Goal: Task Accomplishment & Management: Manage account settings

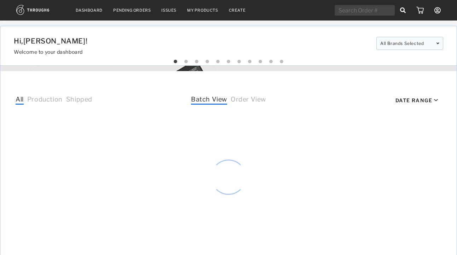
select select "8"
select select "2025"
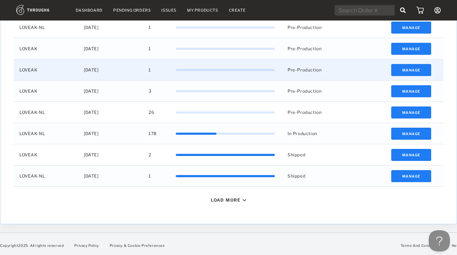
scroll to position [305, 0]
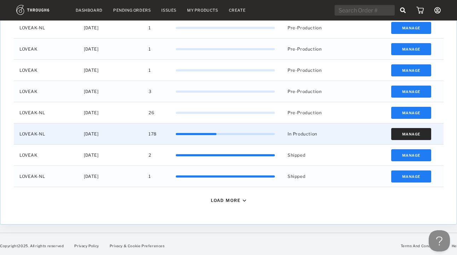
click at [417, 135] on button "Manage" at bounding box center [411, 134] width 40 height 12
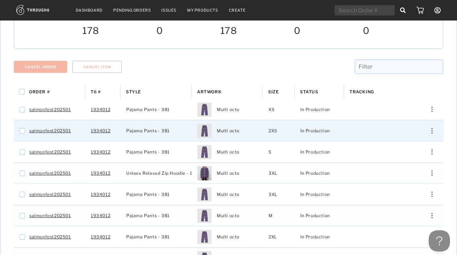
scroll to position [80, 0]
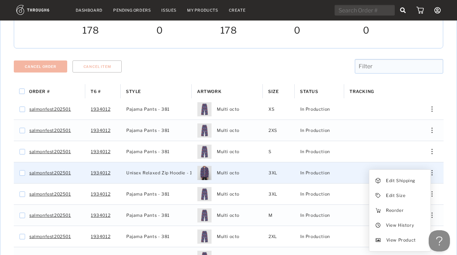
click at [431, 170] on div "Press SPACE to select this row." at bounding box center [429, 172] width 17 height 5
click at [407, 221] on span "View History" at bounding box center [400, 225] width 28 height 9
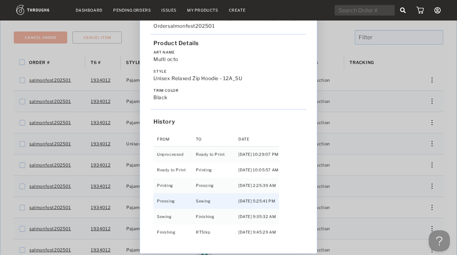
scroll to position [15, 0]
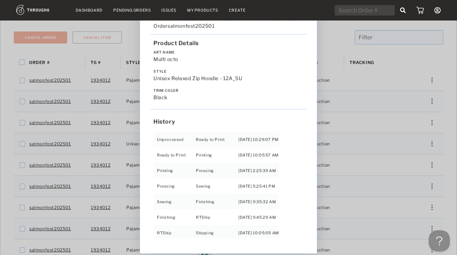
click at [351, 209] on div "Love from Alaska - No Label 06/19/25 Order salmonfest202501 Product Details Art…" at bounding box center [228, 127] width 457 height 255
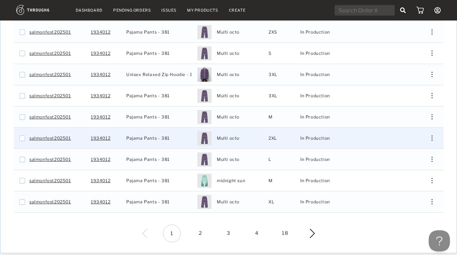
scroll to position [183, 0]
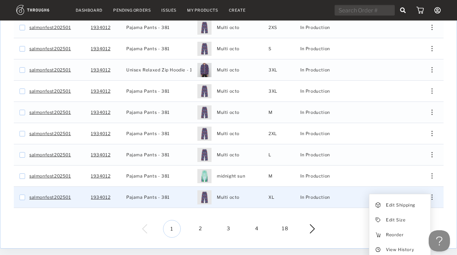
click at [434, 194] on div "Press SPACE to select this row." at bounding box center [429, 196] width 17 height 5
click at [402, 247] on span "View History" at bounding box center [400, 249] width 28 height 9
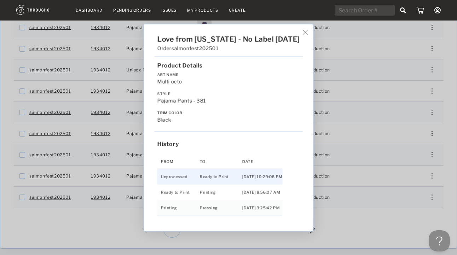
scroll to position [203, 0]
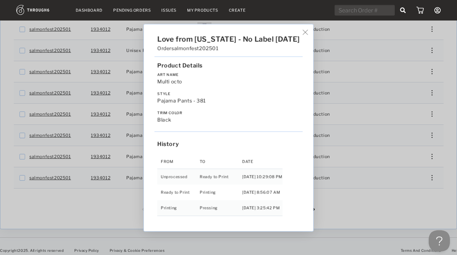
click at [382, 207] on div "Love from Alaska - No Label 06/19/25 Order salmonfest202501 Product Details Art…" at bounding box center [228, 127] width 457 height 255
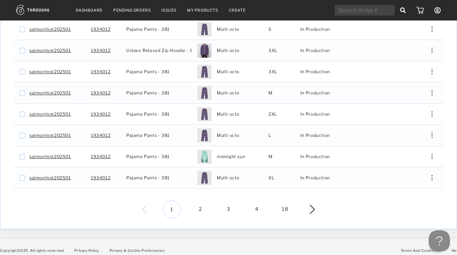
click at [312, 205] on img at bounding box center [307, 209] width 16 height 9
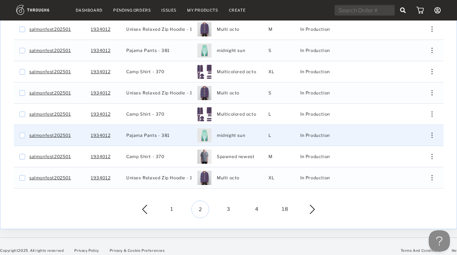
click at [428, 133] on div "Edit Shipping Edit Size Reorder View History View Product" at bounding box center [429, 135] width 17 height 5
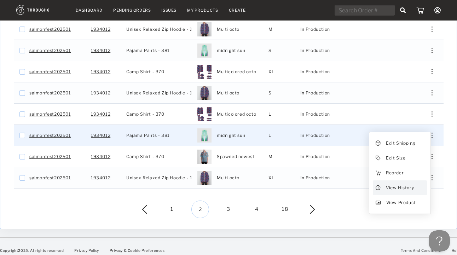
click at [404, 183] on span "View History" at bounding box center [400, 187] width 28 height 9
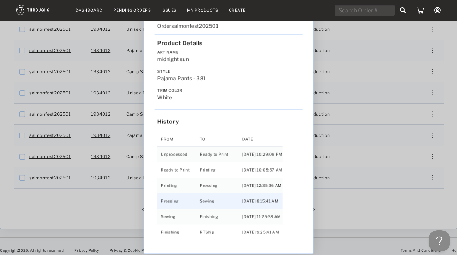
scroll to position [15, 0]
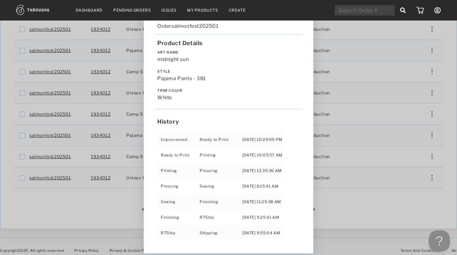
click at [379, 224] on div "Love from Alaska - No Label 06/19/25 Order salmonfest202501 Product Details Art…" at bounding box center [228, 127] width 457 height 255
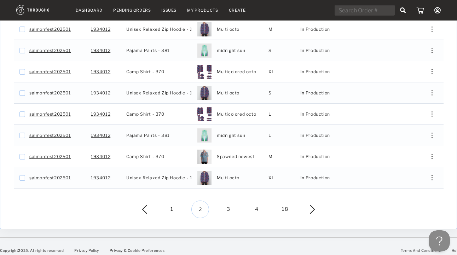
click at [257, 205] on span "4" at bounding box center [257, 209] width 18 height 18
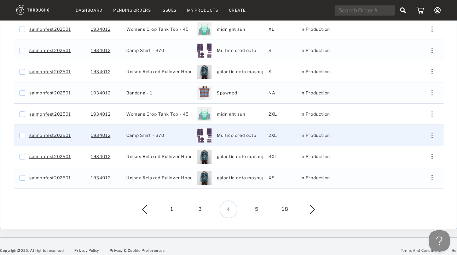
click at [431, 134] on div "Edit Shipping Edit Size Reorder View History View Product" at bounding box center [429, 135] width 28 height 21
click at [431, 133] on div "Press SPACE to select this row." at bounding box center [429, 135] width 17 height 5
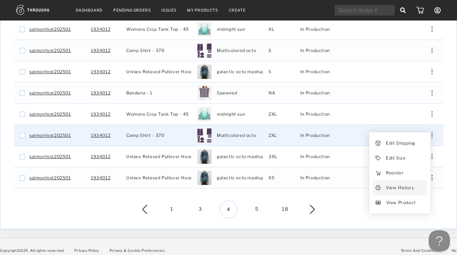
click at [400, 183] on span "View History" at bounding box center [400, 187] width 28 height 9
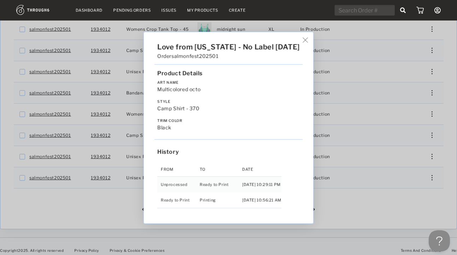
click at [398, 188] on div "Love from Alaska - No Label 06/19/25 Order salmonfest202501 Product Details Art…" at bounding box center [228, 127] width 457 height 255
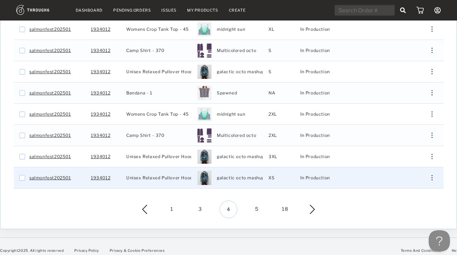
click at [431, 175] on img "Press SPACE to select this row." at bounding box center [431, 177] width 1 height 5
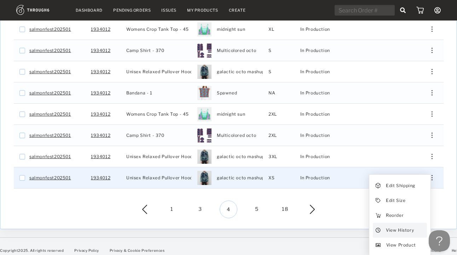
click at [389, 226] on span "View History" at bounding box center [400, 230] width 28 height 9
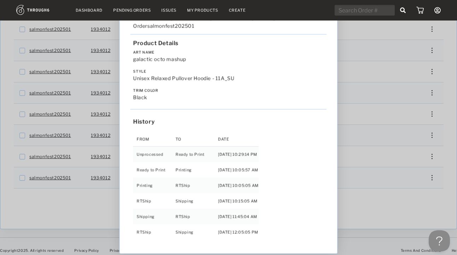
click at [345, 233] on div "Love from Alaska - No Label 06/19/25 Order salmonfest202501 Product Details Art…" at bounding box center [228, 127] width 457 height 255
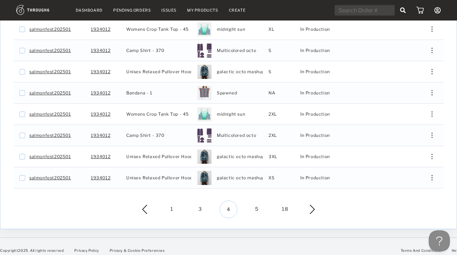
click at [281, 204] on span "18" at bounding box center [285, 209] width 18 height 18
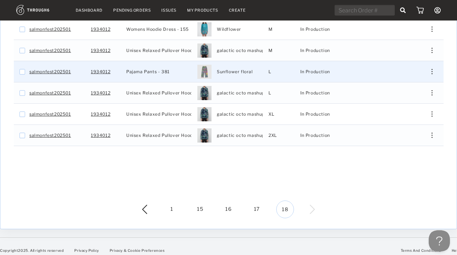
click at [430, 69] on div "Press SPACE to select this row." at bounding box center [429, 71] width 17 height 5
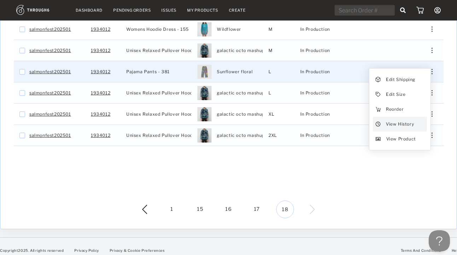
click at [400, 121] on span "View History" at bounding box center [400, 123] width 28 height 9
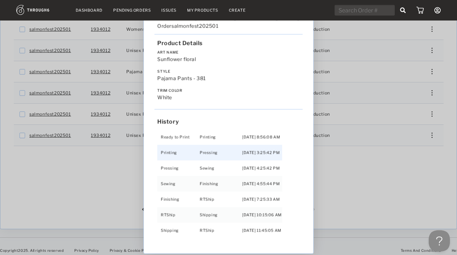
scroll to position [45, 0]
